Goal: Information Seeking & Learning: Find specific fact

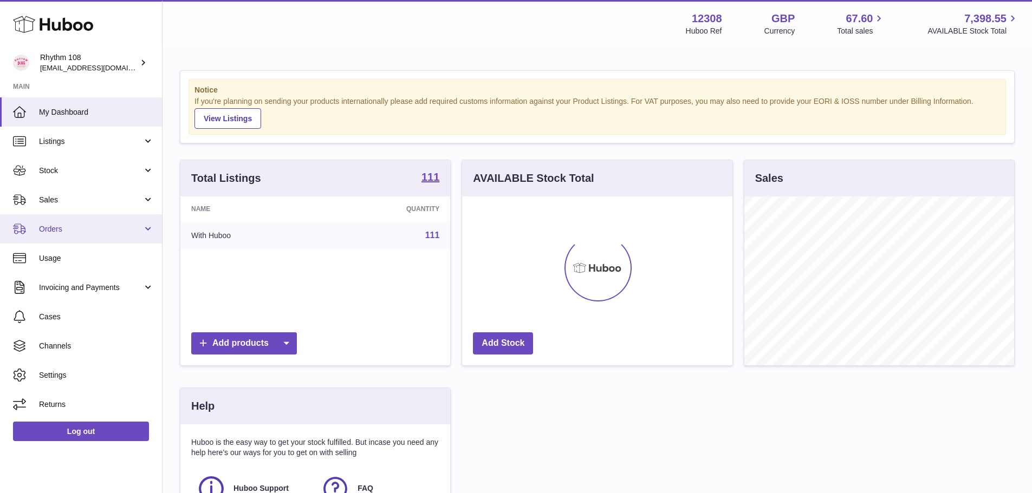
scroll to position [169, 273]
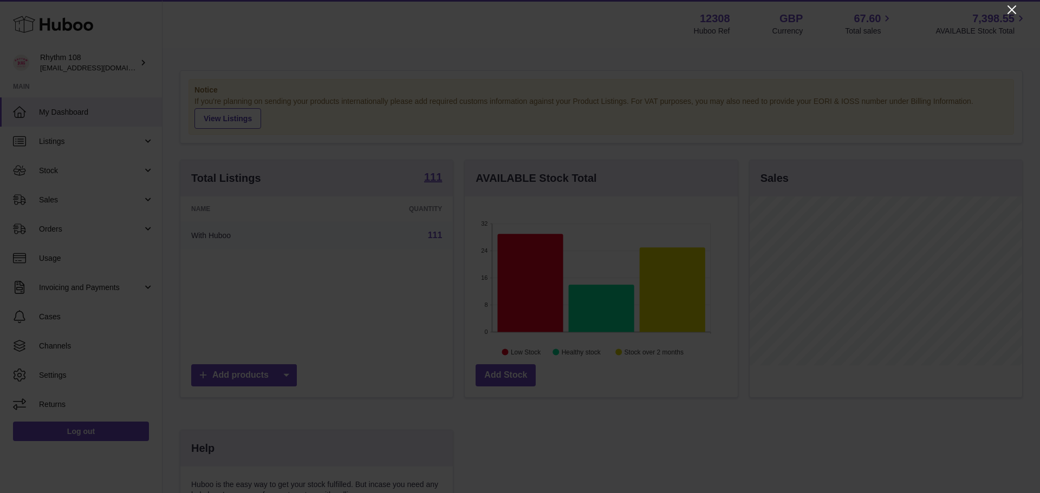
click at [1010, 12] on icon "Close" at bounding box center [1011, 9] width 9 height 9
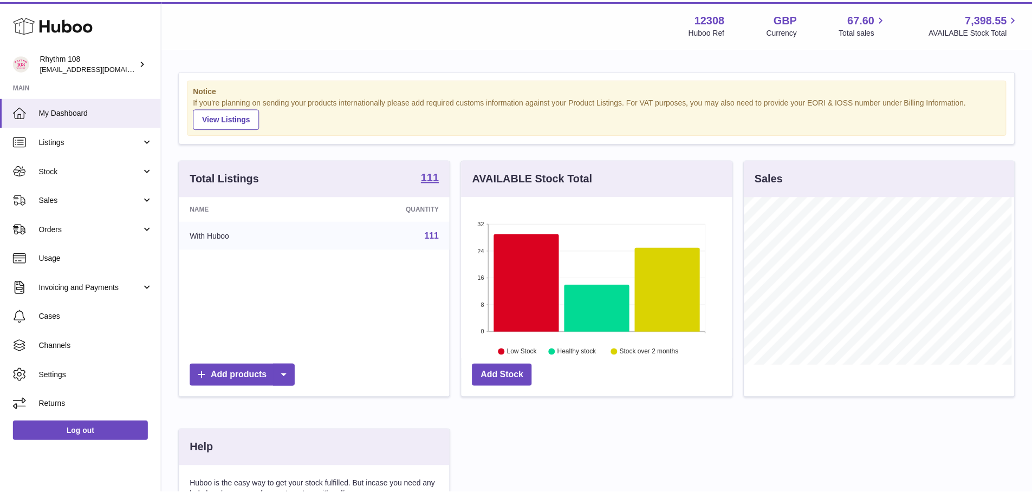
scroll to position [541349, 541248]
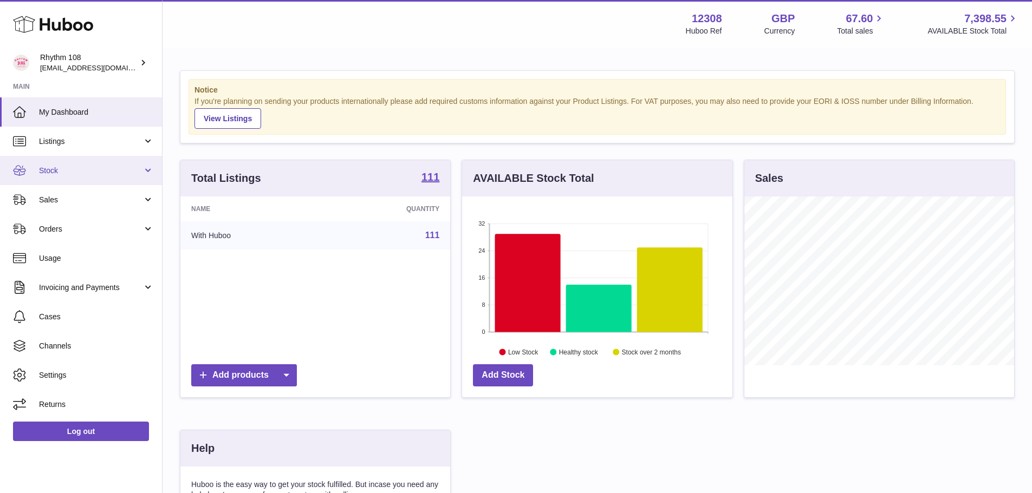
click at [82, 175] on span "Stock" at bounding box center [90, 171] width 103 height 10
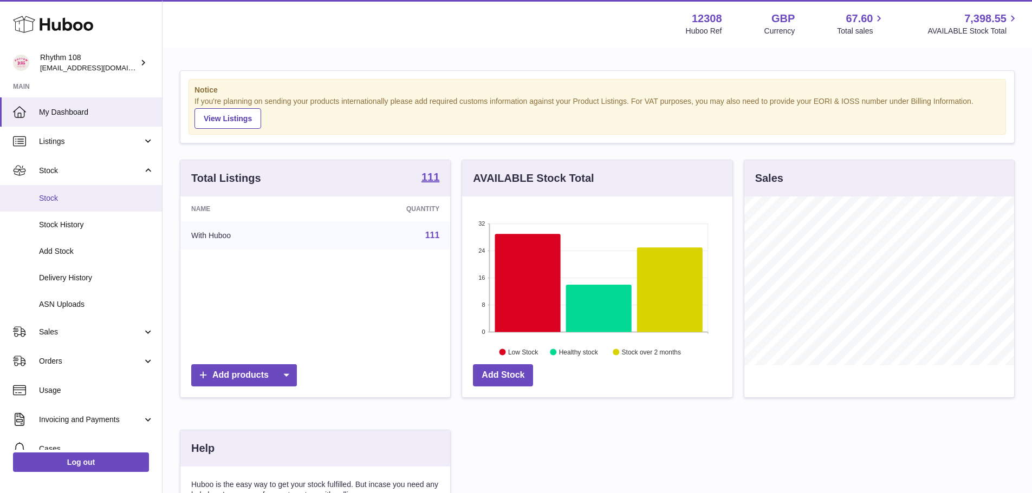
click at [80, 197] on span "Stock" at bounding box center [96, 198] width 115 height 10
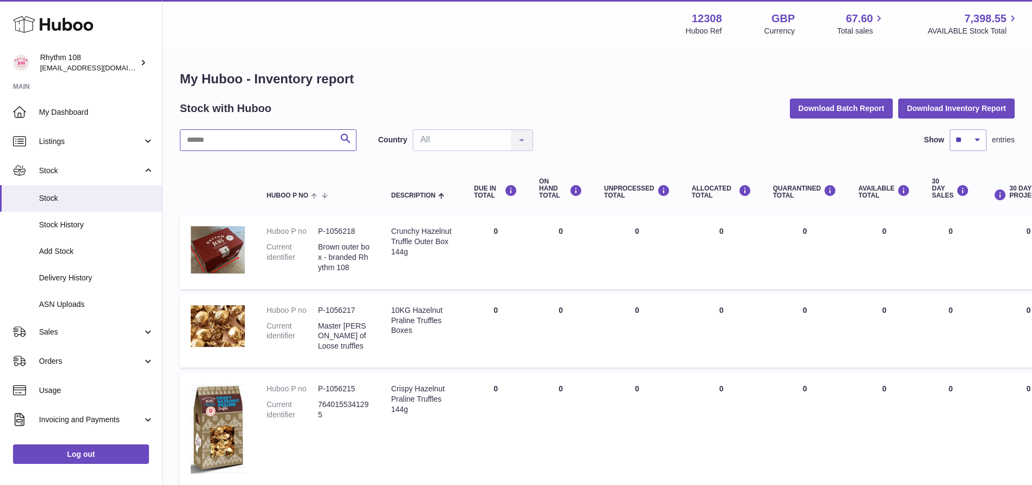
click at [193, 135] on input "text" at bounding box center [268, 140] width 177 height 22
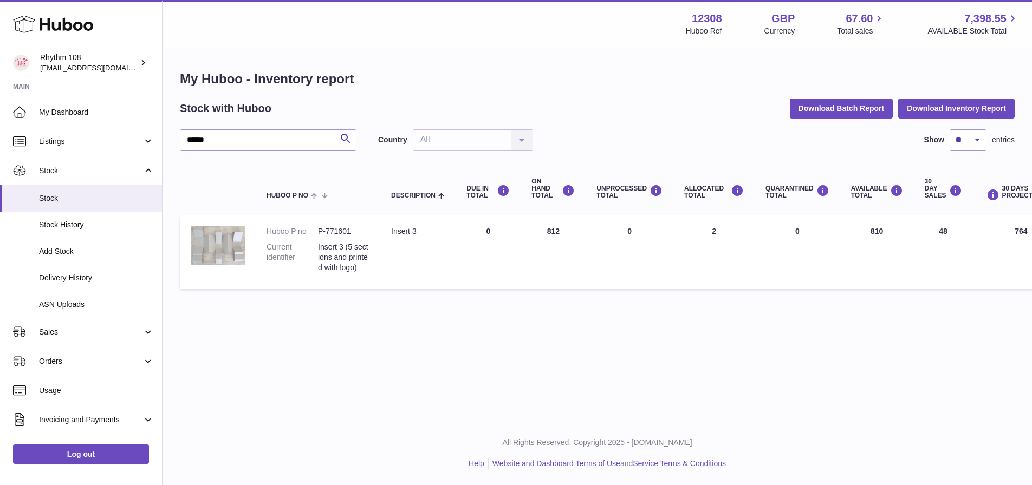
click at [224, 250] on img at bounding box center [218, 245] width 54 height 39
drag, startPoint x: 251, startPoint y: 135, endPoint x: 164, endPoint y: 135, distance: 87.7
click at [164, 135] on div "My Huboo - Inventory report Stock with Huboo Download Batch Report Download Inv…" at bounding box center [596, 183] width 869 height 268
type input "******"
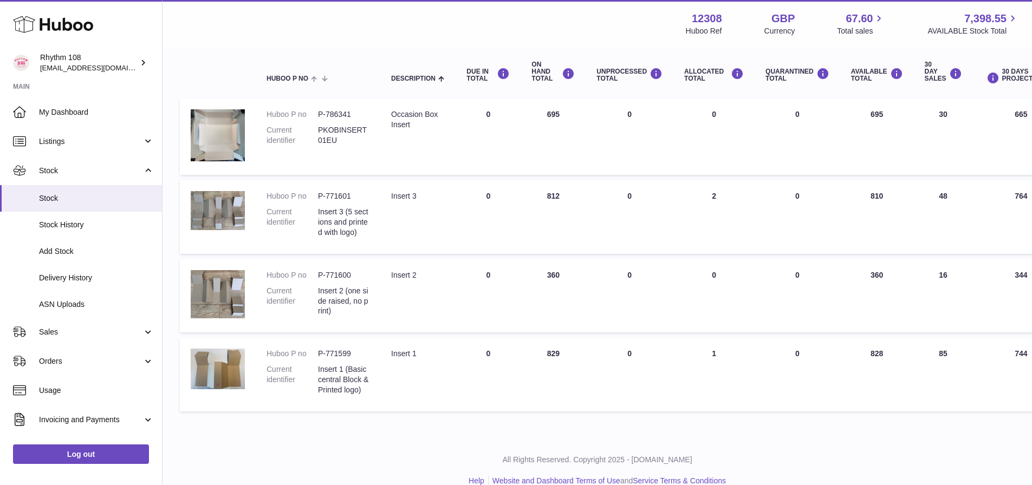
scroll to position [100, 0]
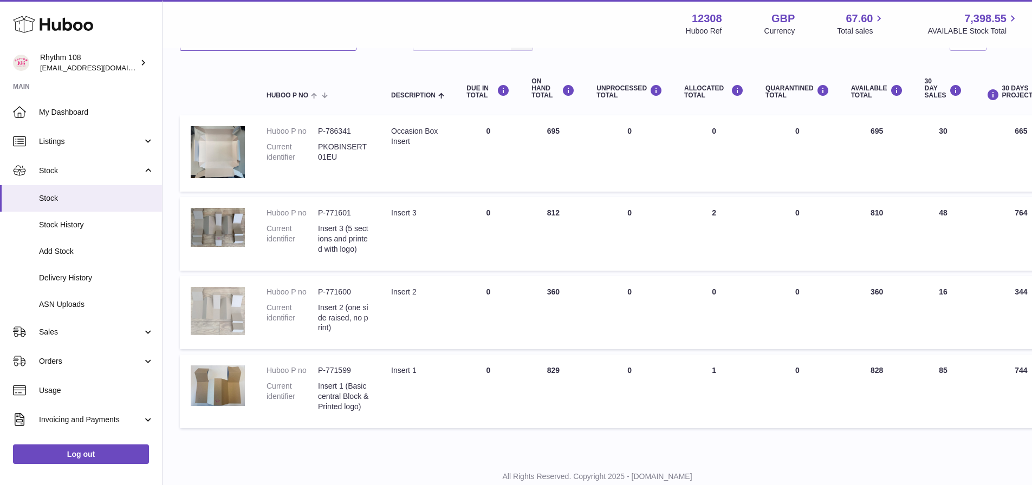
click at [216, 315] on img at bounding box center [218, 311] width 54 height 48
click at [319, 330] on dd "Insert 2 (one side raised, no print)" at bounding box center [343, 318] width 51 height 31
click at [321, 319] on dd "Insert 2 (one side raised, no print)" at bounding box center [343, 318] width 51 height 31
click at [325, 297] on dd "P-771600" at bounding box center [343, 292] width 51 height 10
click at [344, 297] on dd "P-771600" at bounding box center [343, 292] width 51 height 10
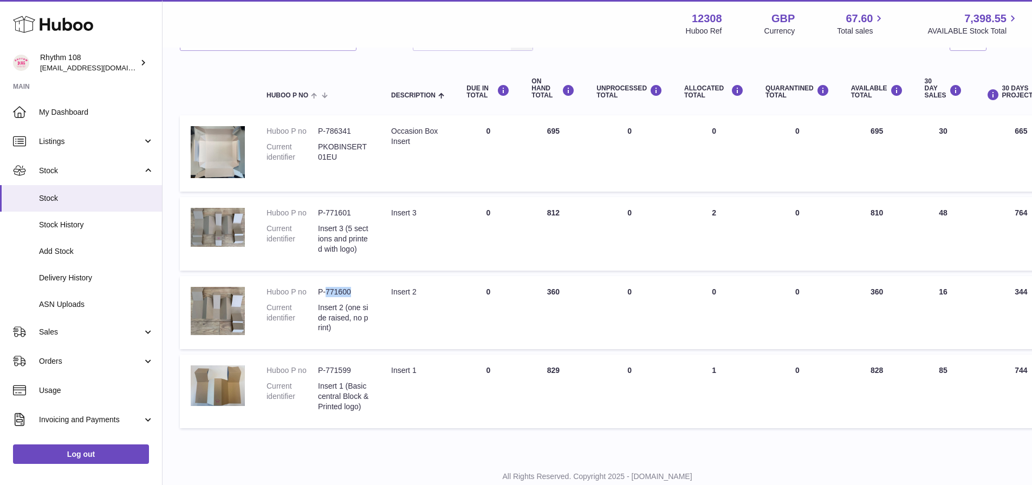
click at [344, 297] on dd "P-771600" at bounding box center [343, 292] width 51 height 10
copy dd "771600"
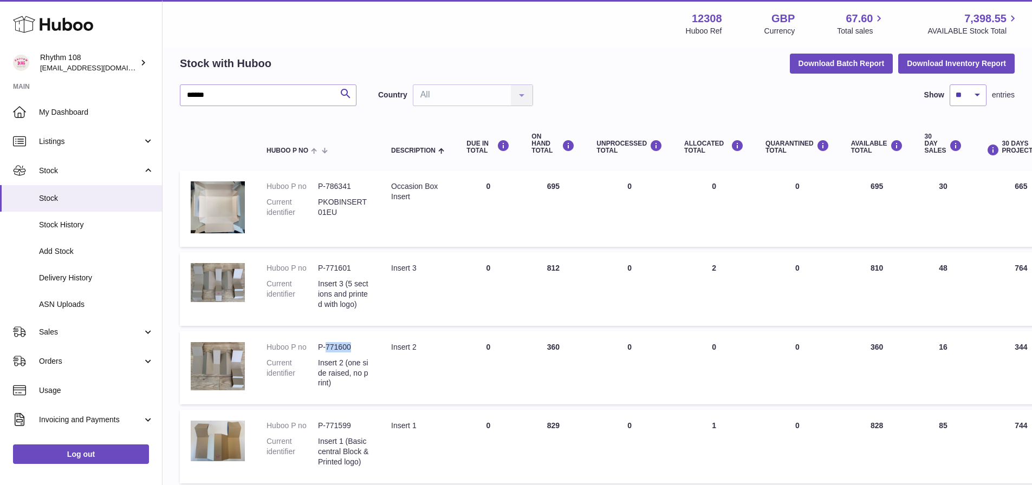
scroll to position [0, 0]
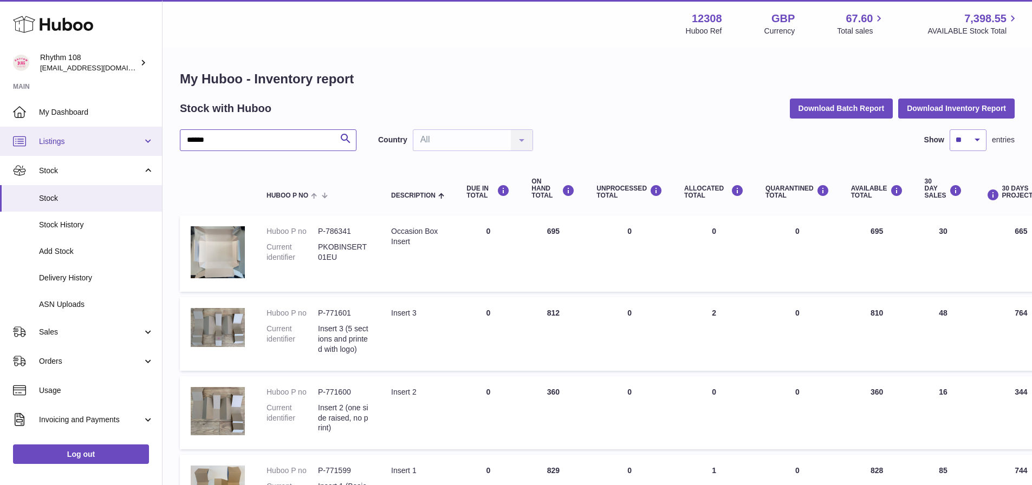
drag, startPoint x: 246, startPoint y: 136, endPoint x: 109, endPoint y: 142, distance: 137.7
click at [109, 142] on div "Huboo Rhythm 108 [EMAIL_ADDRESS][DOMAIN_NAME] Main My Dashboard Listings Not wi…" at bounding box center [516, 309] width 1032 height 619
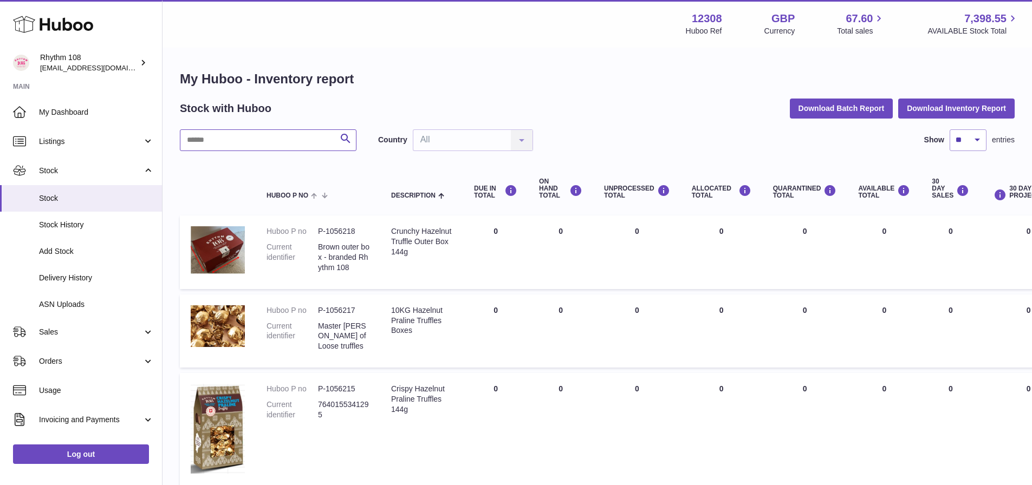
click at [259, 136] on input "text" at bounding box center [268, 140] width 177 height 22
type input "**********"
